Goal: Task Accomplishment & Management: Use online tool/utility

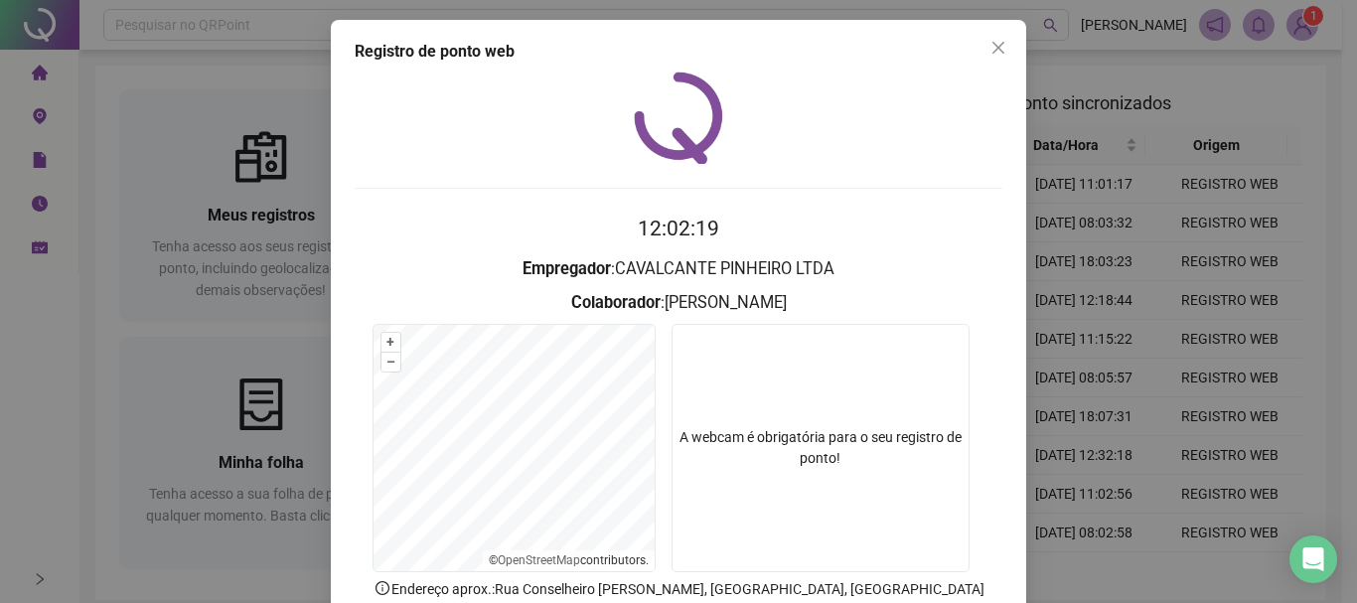
scroll to position [129, 0]
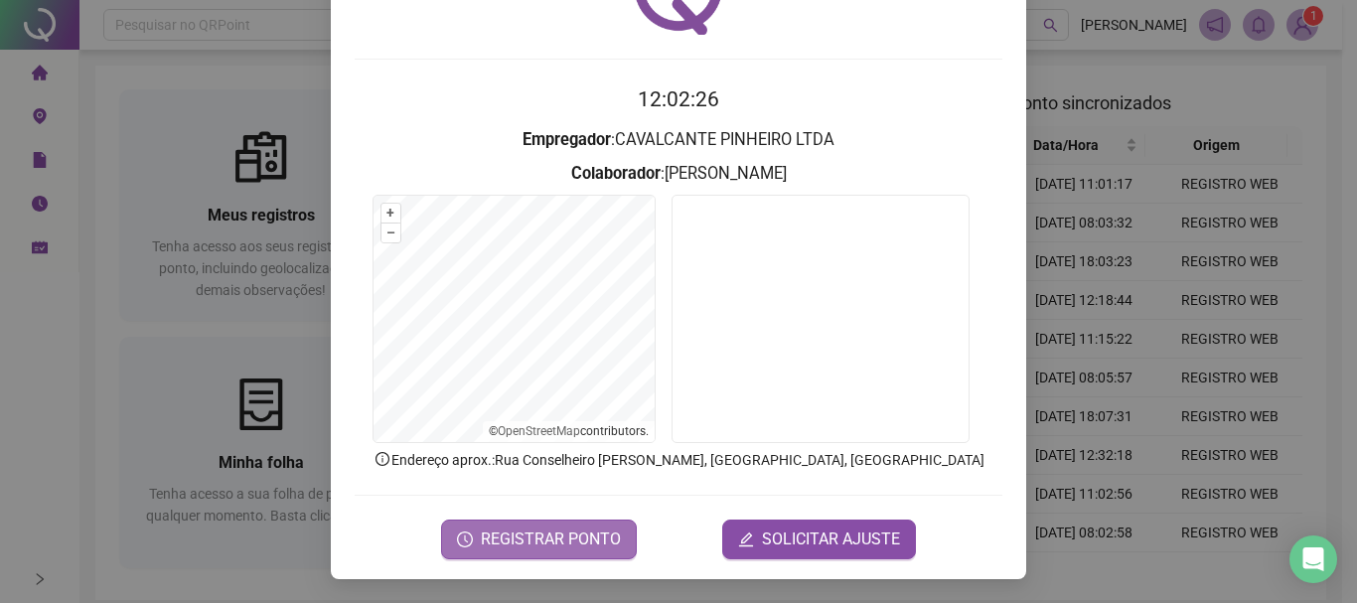
click at [530, 533] on span "REGISTRAR PONTO" at bounding box center [551, 540] width 140 height 24
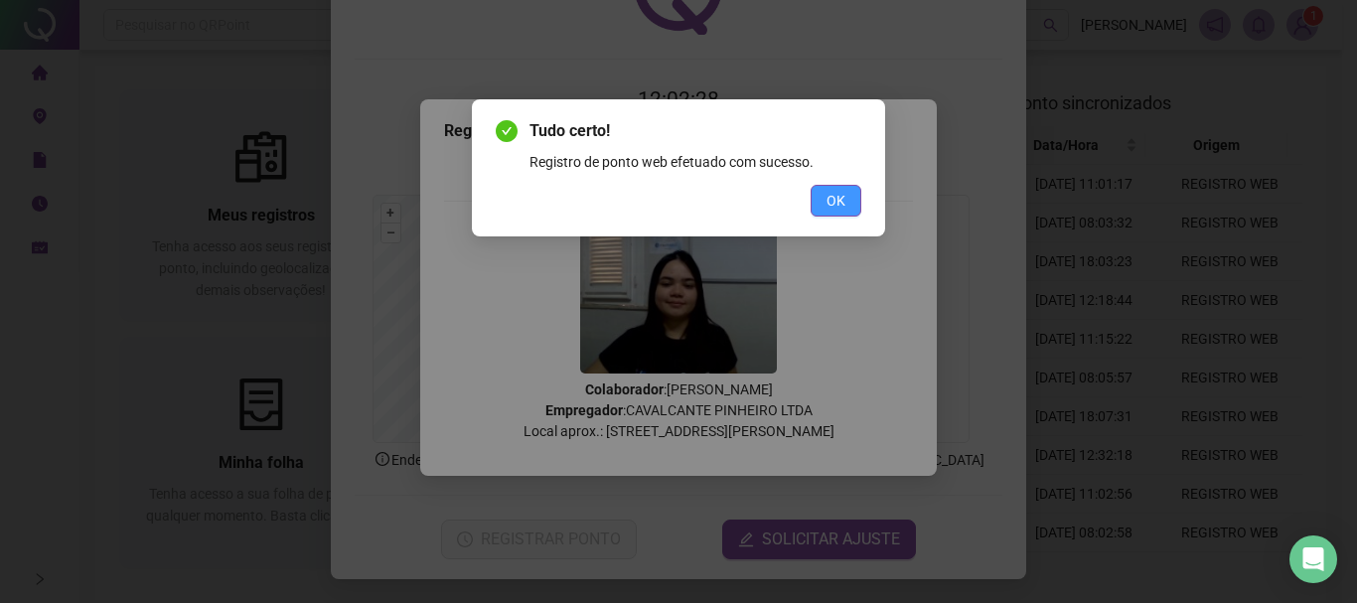
drag, startPoint x: 841, startPoint y: 184, endPoint x: 842, endPoint y: 200, distance: 15.9
click at [842, 187] on div "Tudo certo! Registro de ponto web efetuado com sucesso. OK" at bounding box center [679, 167] width 366 height 97
click at [842, 205] on span "OK" at bounding box center [836, 201] width 19 height 22
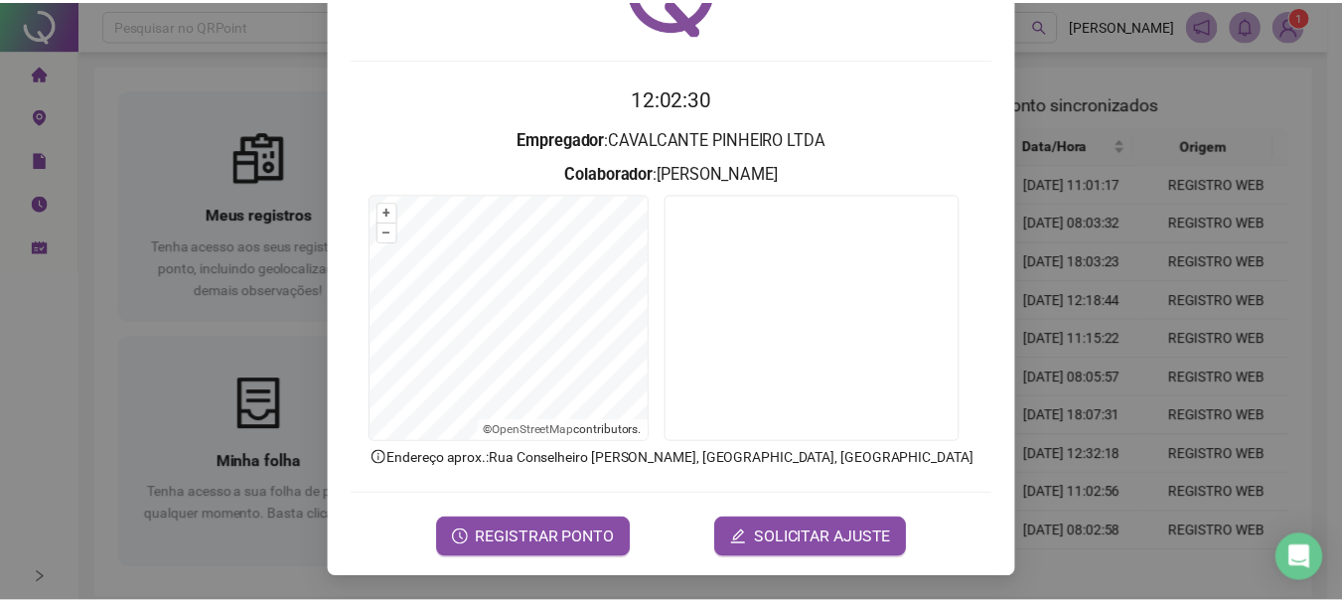
scroll to position [0, 0]
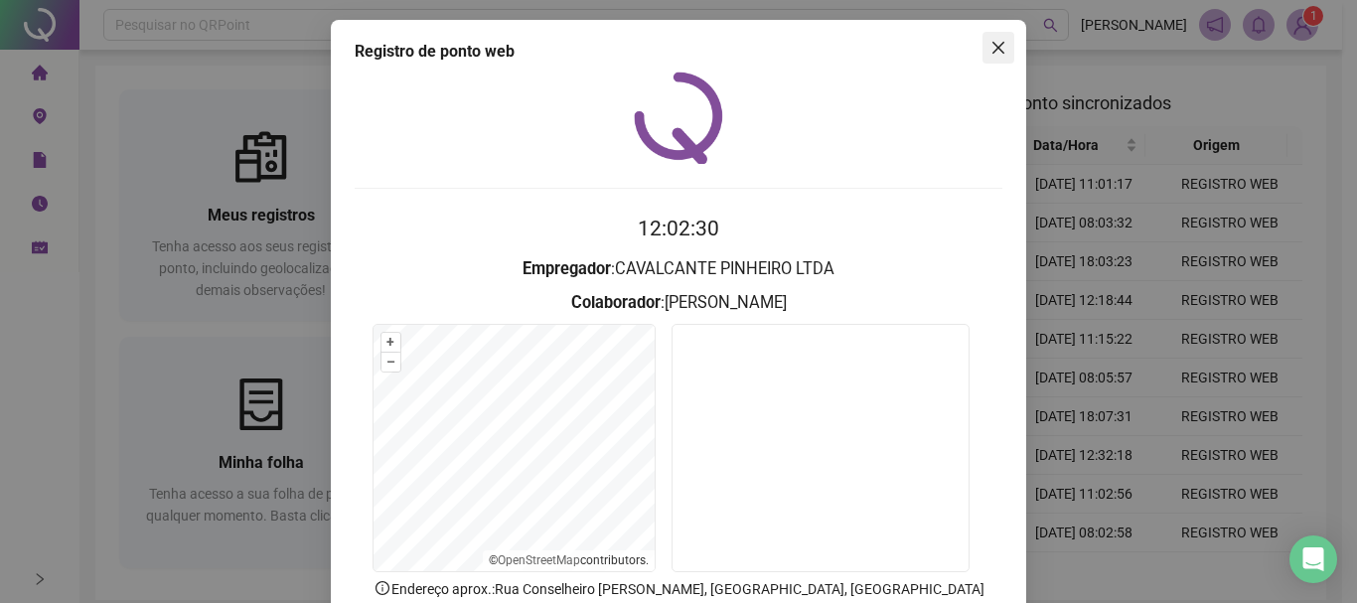
click at [990, 48] on icon "close" at bounding box center [998, 48] width 16 height 16
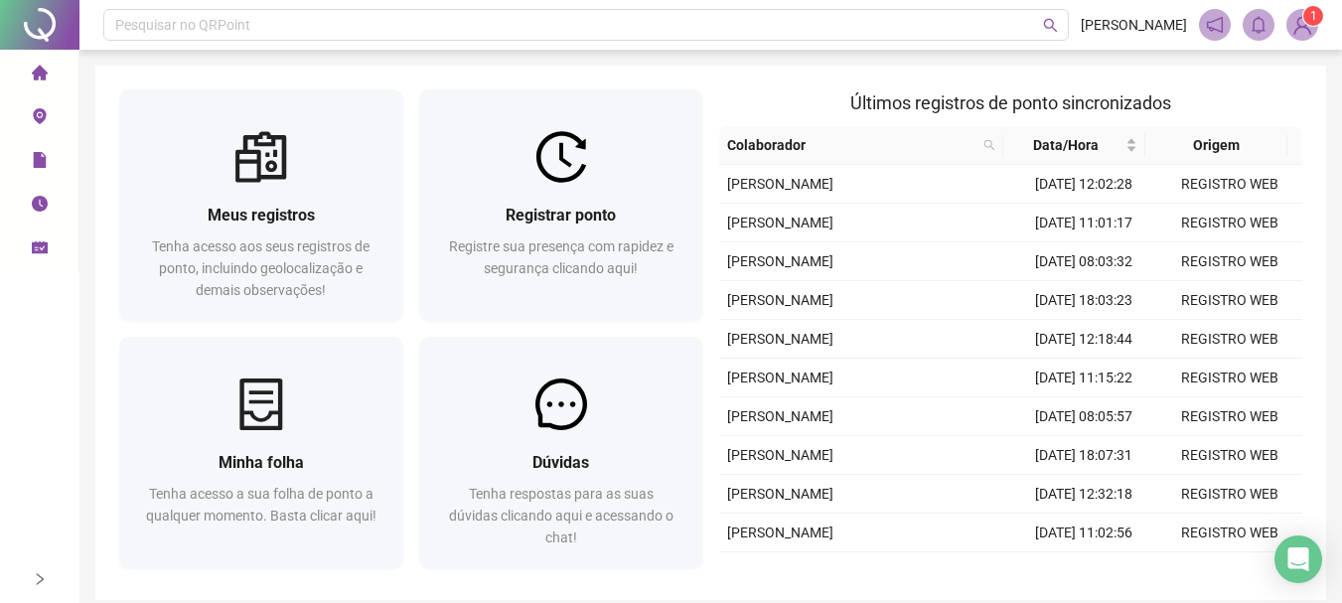
click at [1309, 26] on img at bounding box center [1302, 25] width 30 height 30
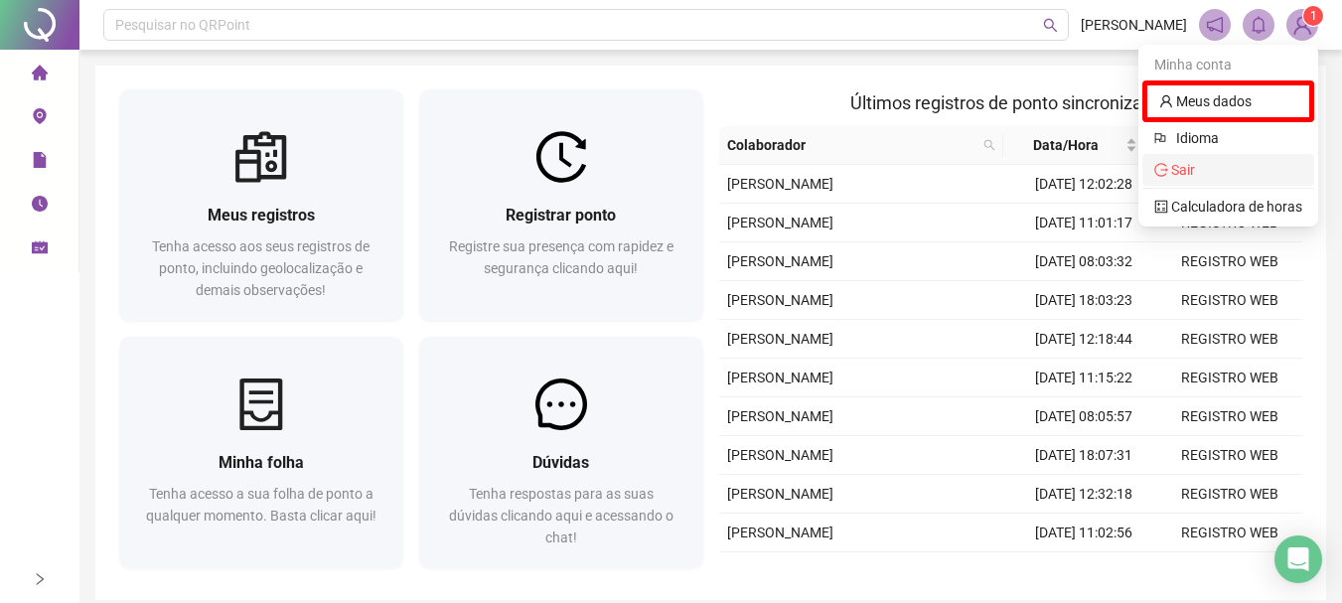
click at [1189, 171] on span "Sair" at bounding box center [1183, 170] width 24 height 16
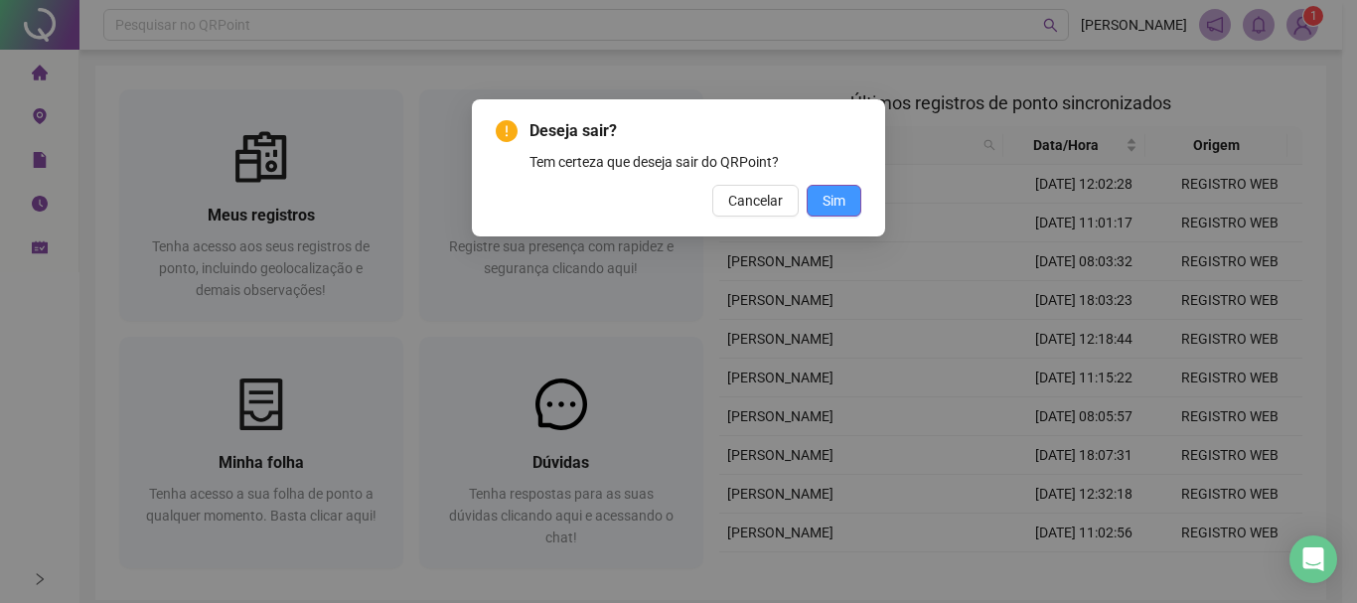
click at [835, 196] on span "Sim" at bounding box center [834, 201] width 23 height 22
